Goal: Transaction & Acquisition: Purchase product/service

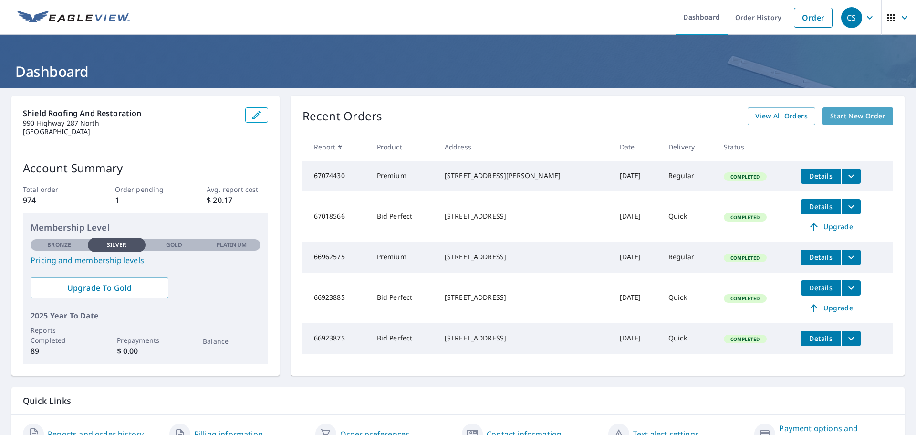
click at [838, 117] on span "Start New Order" at bounding box center [857, 116] width 55 height 12
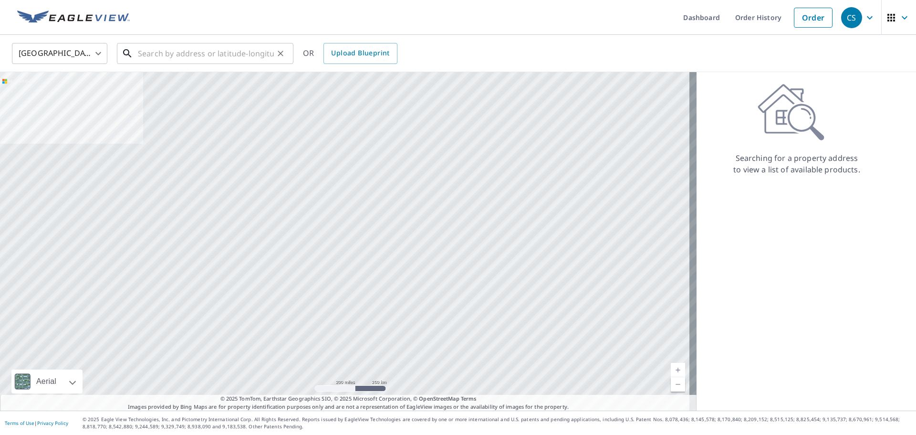
click at [160, 52] on input "text" at bounding box center [206, 53] width 136 height 27
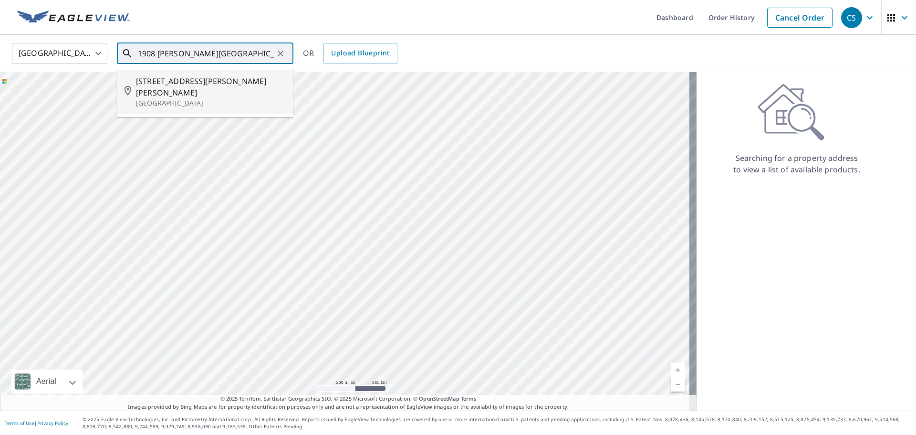
click at [158, 78] on span "[STREET_ADDRESS][PERSON_NAME][PERSON_NAME]" at bounding box center [211, 86] width 150 height 23
type input "[STREET_ADDRESS][PERSON_NAME][PERSON_NAME]"
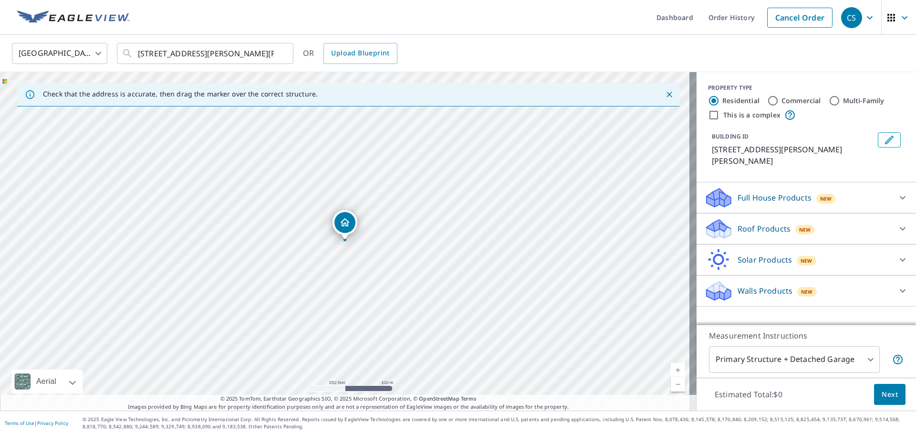
click at [729, 219] on div "Roof Products New" at bounding box center [797, 229] width 187 height 22
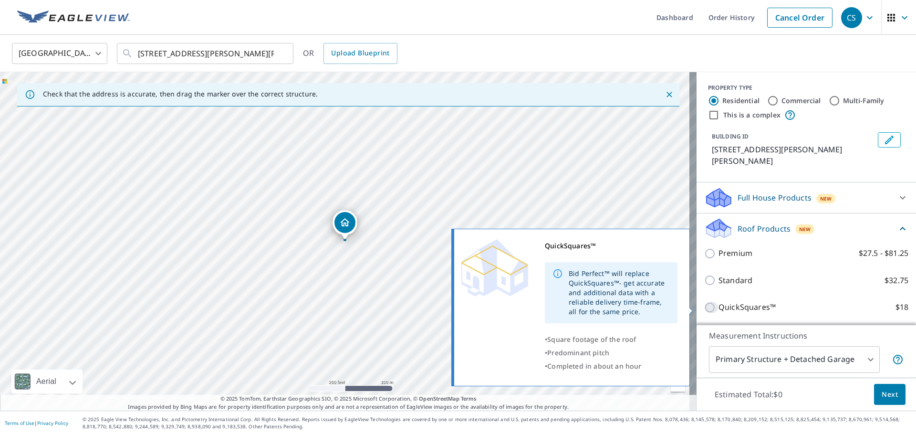
click at [707, 306] on input "QuickSquares™ $18" at bounding box center [711, 307] width 14 height 11
checkbox input "true"
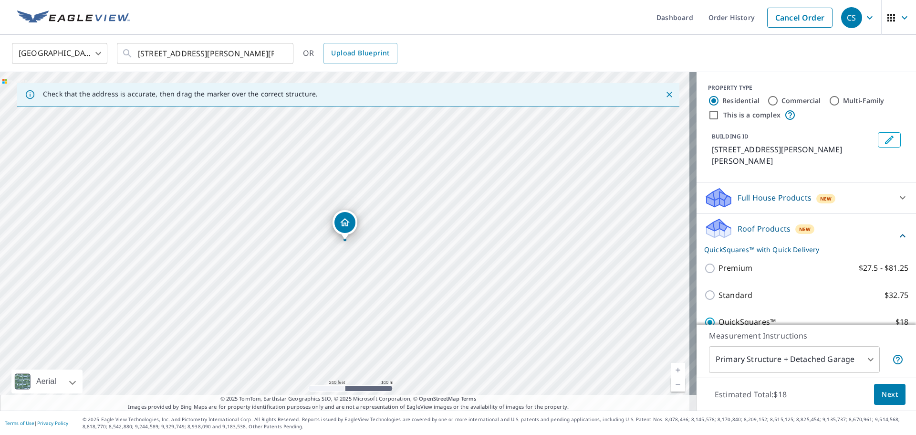
click at [888, 399] on span "Next" at bounding box center [890, 394] width 16 height 12
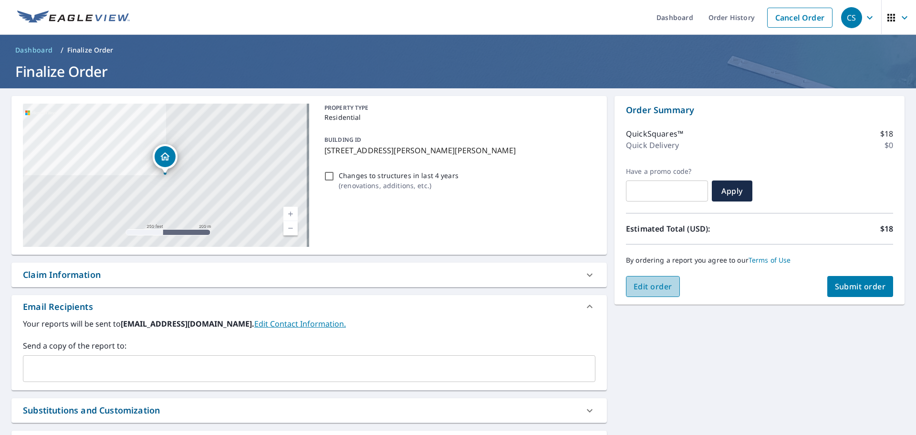
click at [658, 281] on span "Edit order" at bounding box center [653, 286] width 39 height 10
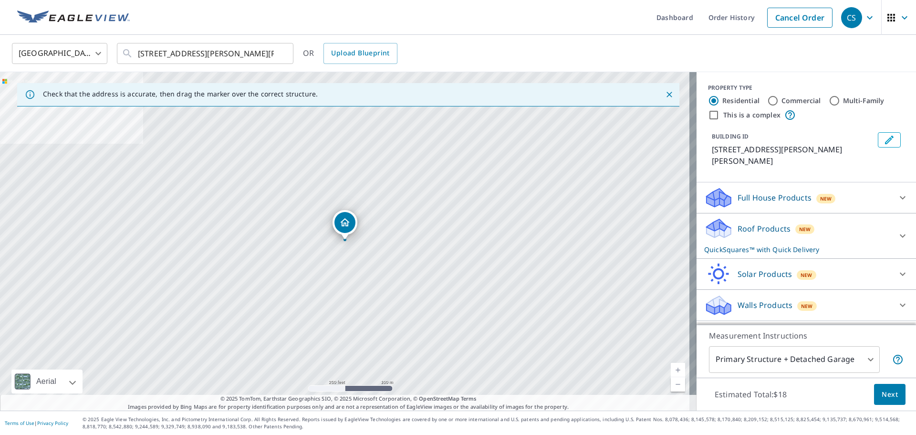
click at [741, 223] on p "Roof Products" at bounding box center [764, 228] width 53 height 11
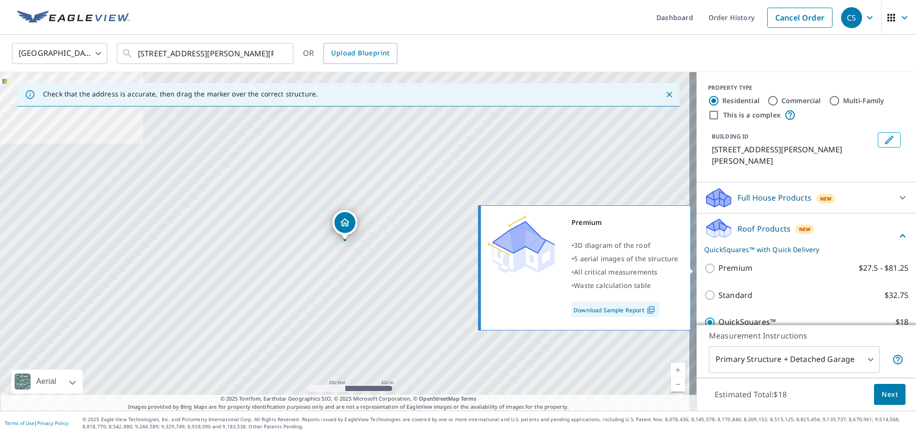
click at [704, 269] on input "Premium $27.5 - $81.25" at bounding box center [711, 267] width 14 height 11
checkbox input "true"
checkbox input "false"
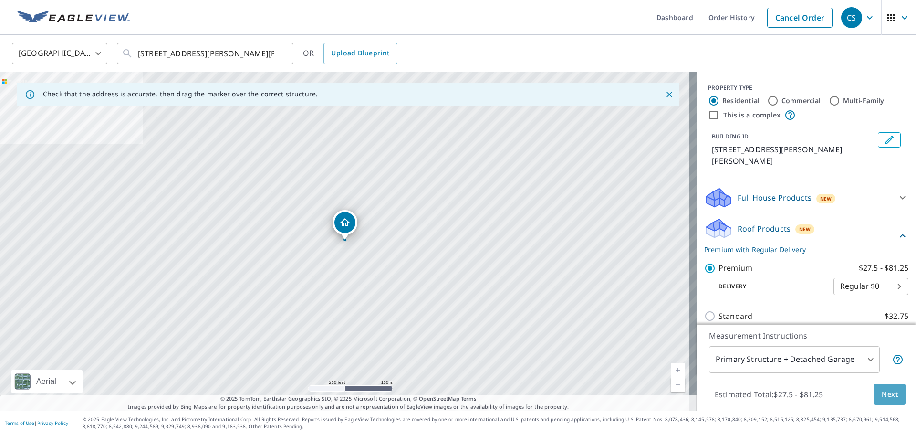
click at [883, 394] on span "Next" at bounding box center [890, 394] width 16 height 12
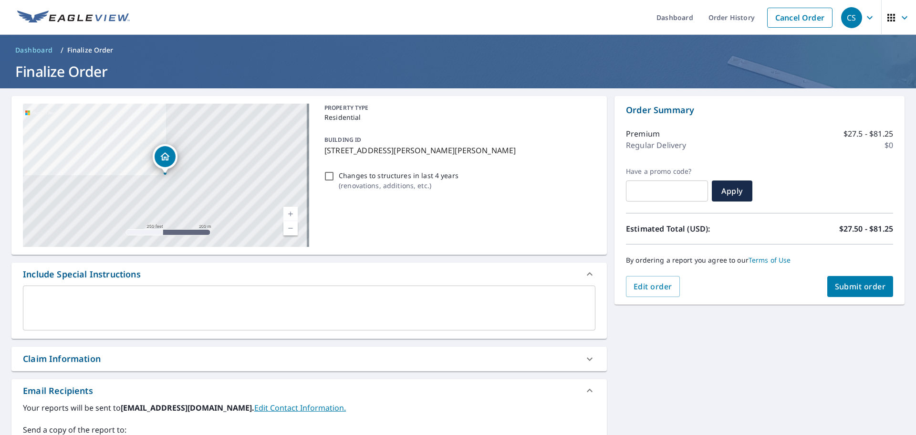
click at [845, 285] on span "Submit order" at bounding box center [860, 286] width 51 height 10
checkbox input "true"
